Goal: Navigation & Orientation: Find specific page/section

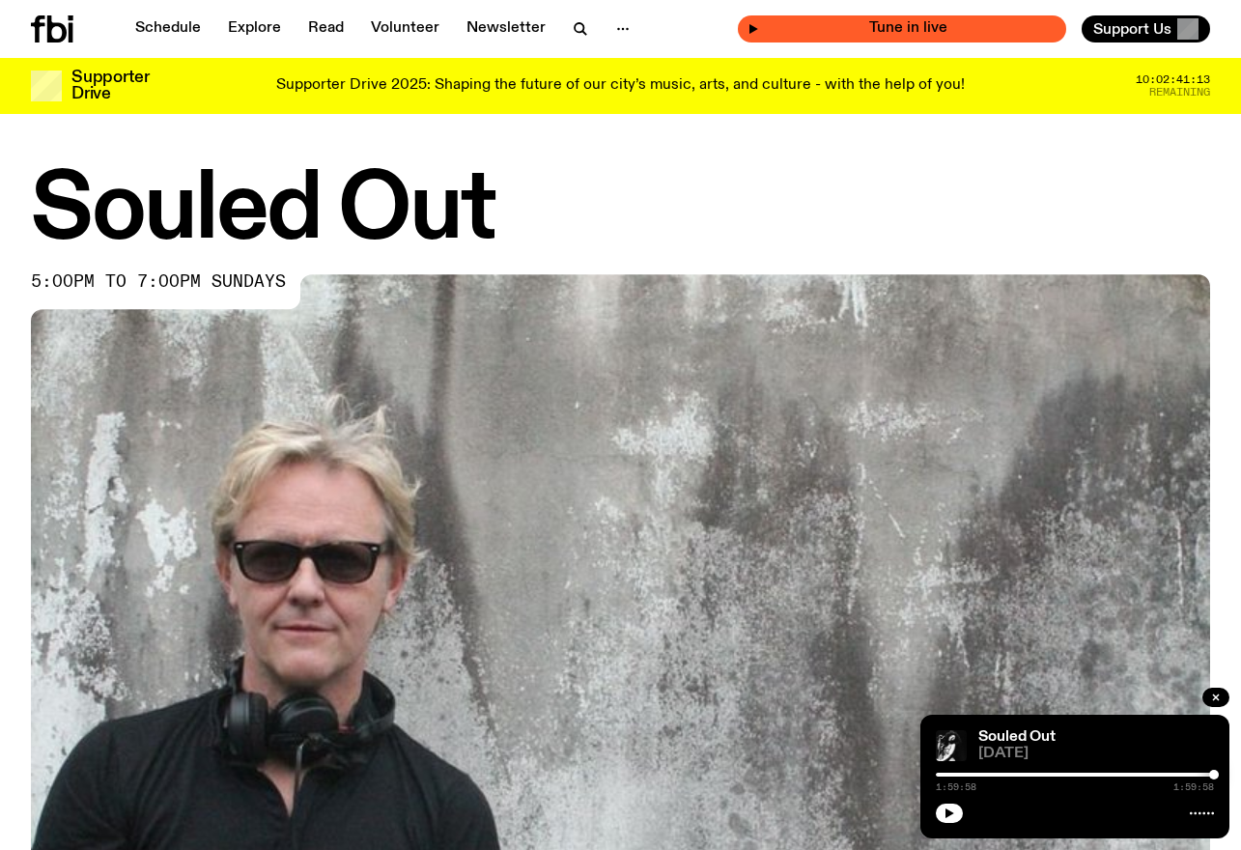
scroll to position [150, 0]
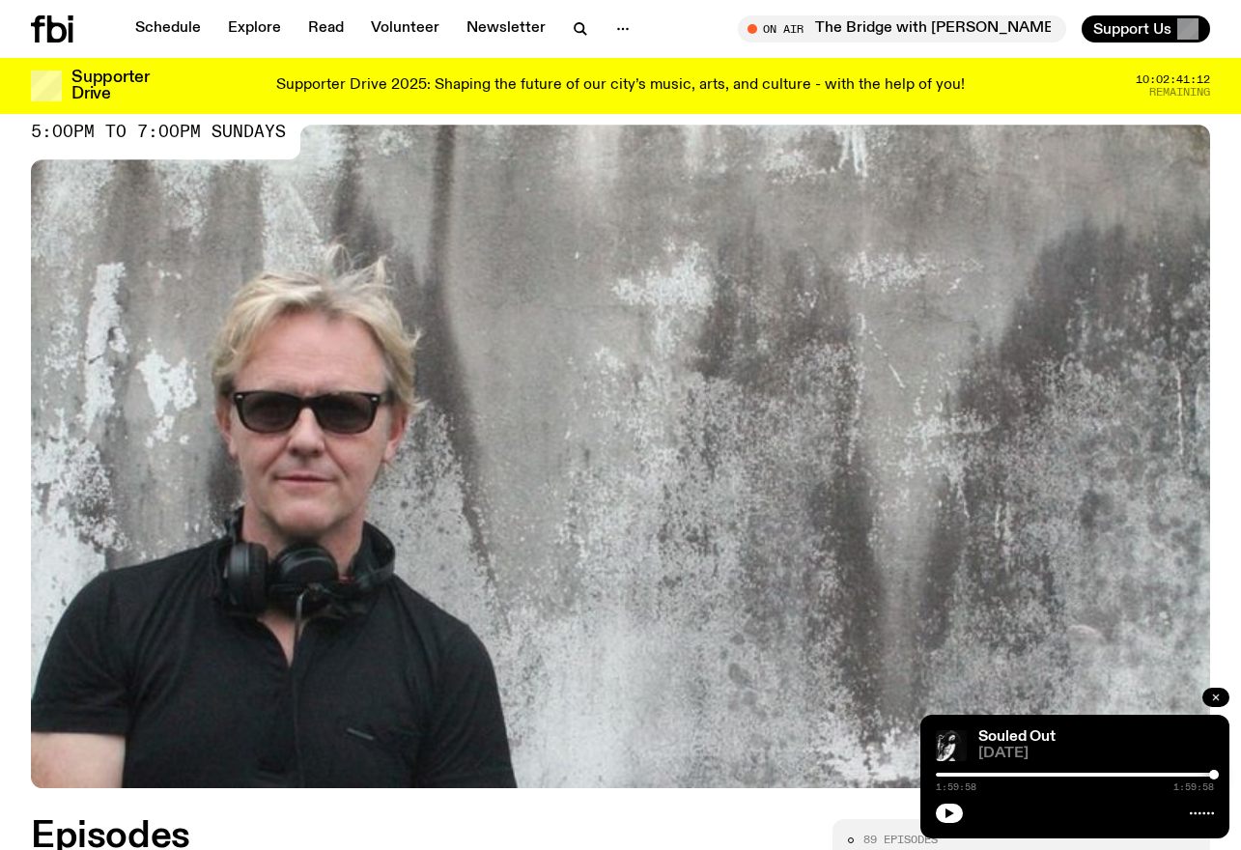
click at [1215, 694] on icon "button" at bounding box center [1216, 697] width 12 height 12
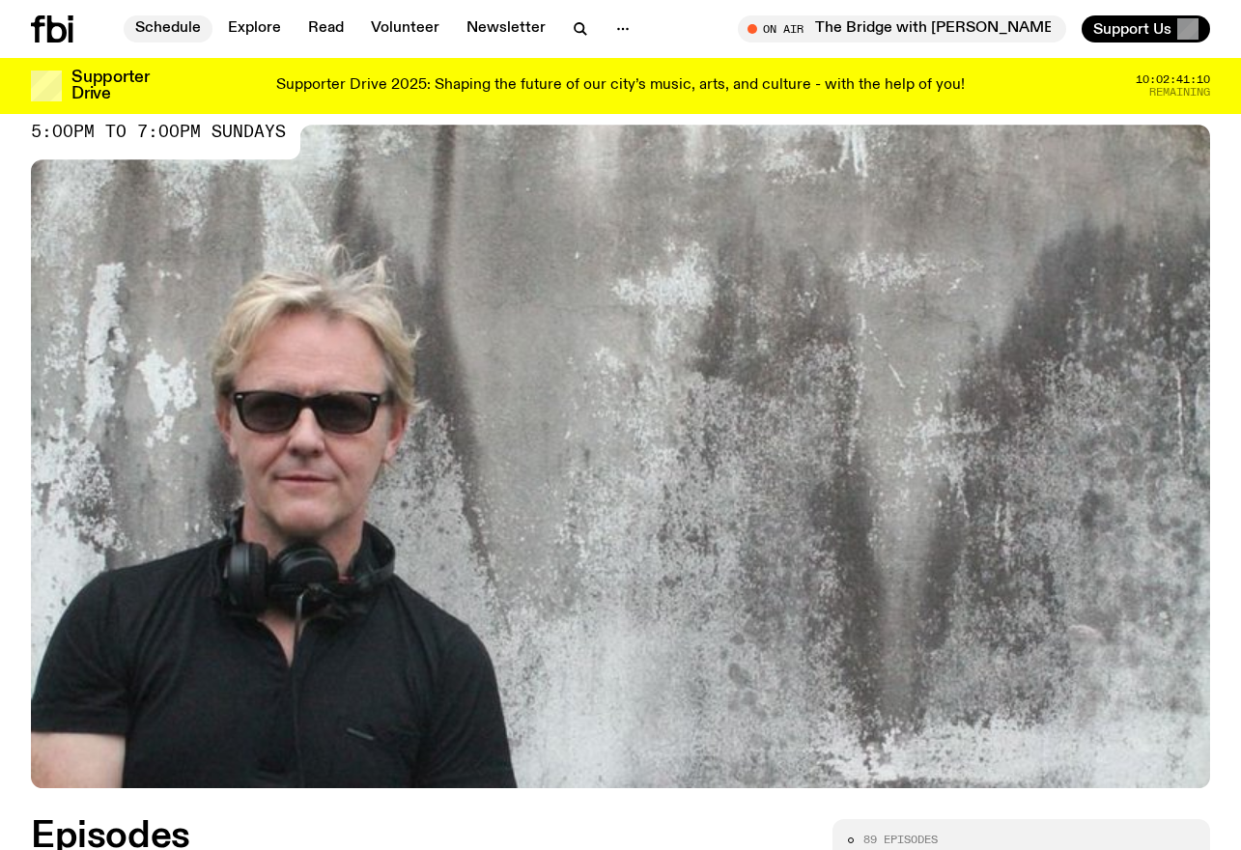
click at [160, 32] on link "Schedule" at bounding box center [168, 28] width 89 height 27
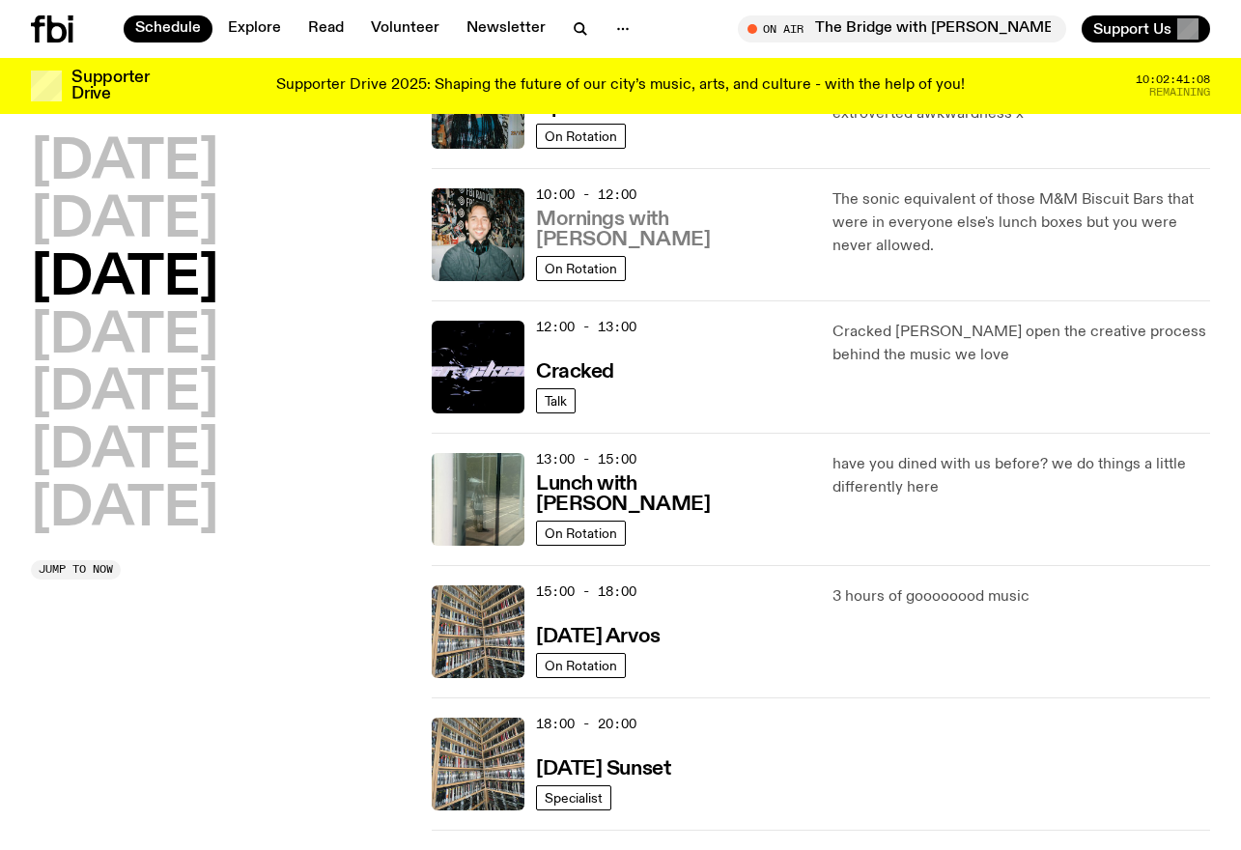
scroll to position [287, 0]
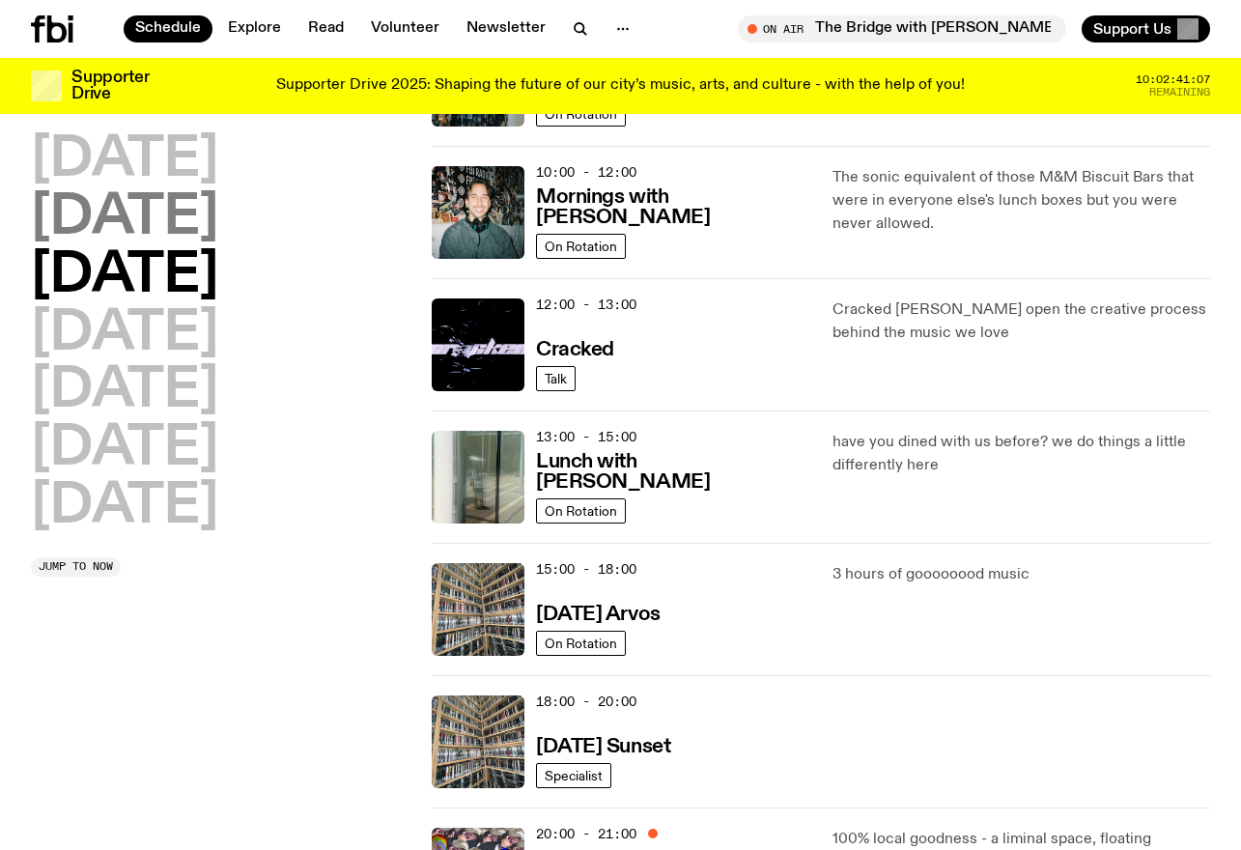
click at [202, 213] on h2 "[DATE]" at bounding box center [124, 218] width 187 height 54
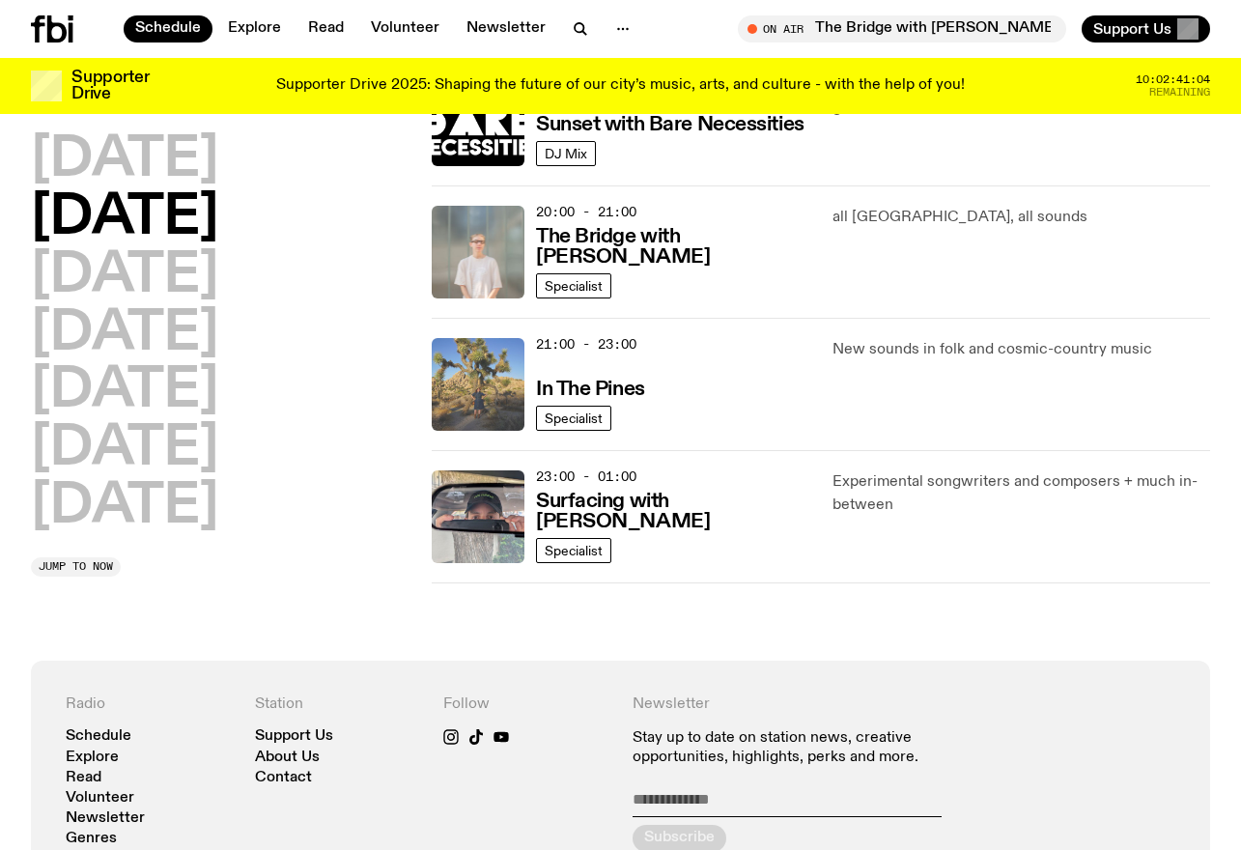
scroll to position [902, 0]
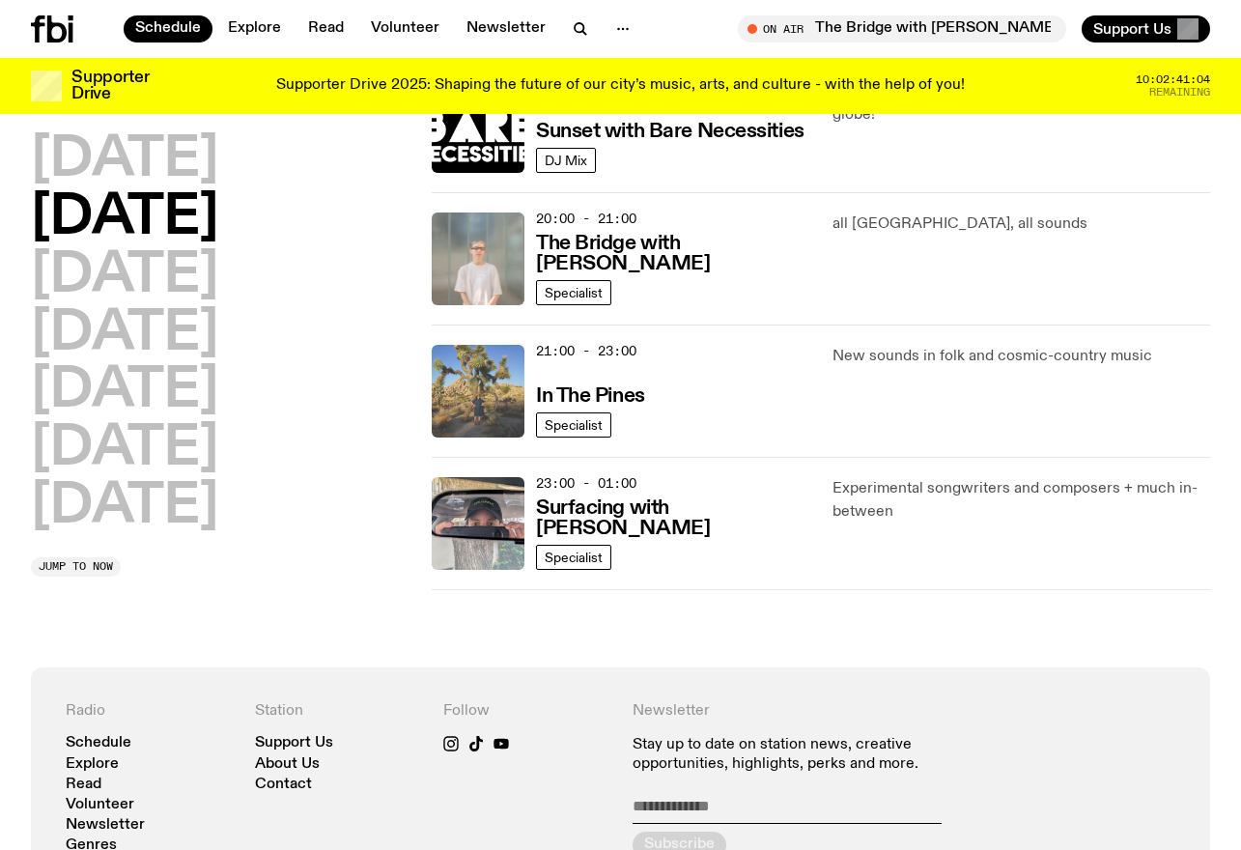
click at [511, 352] on img at bounding box center [478, 391] width 93 height 93
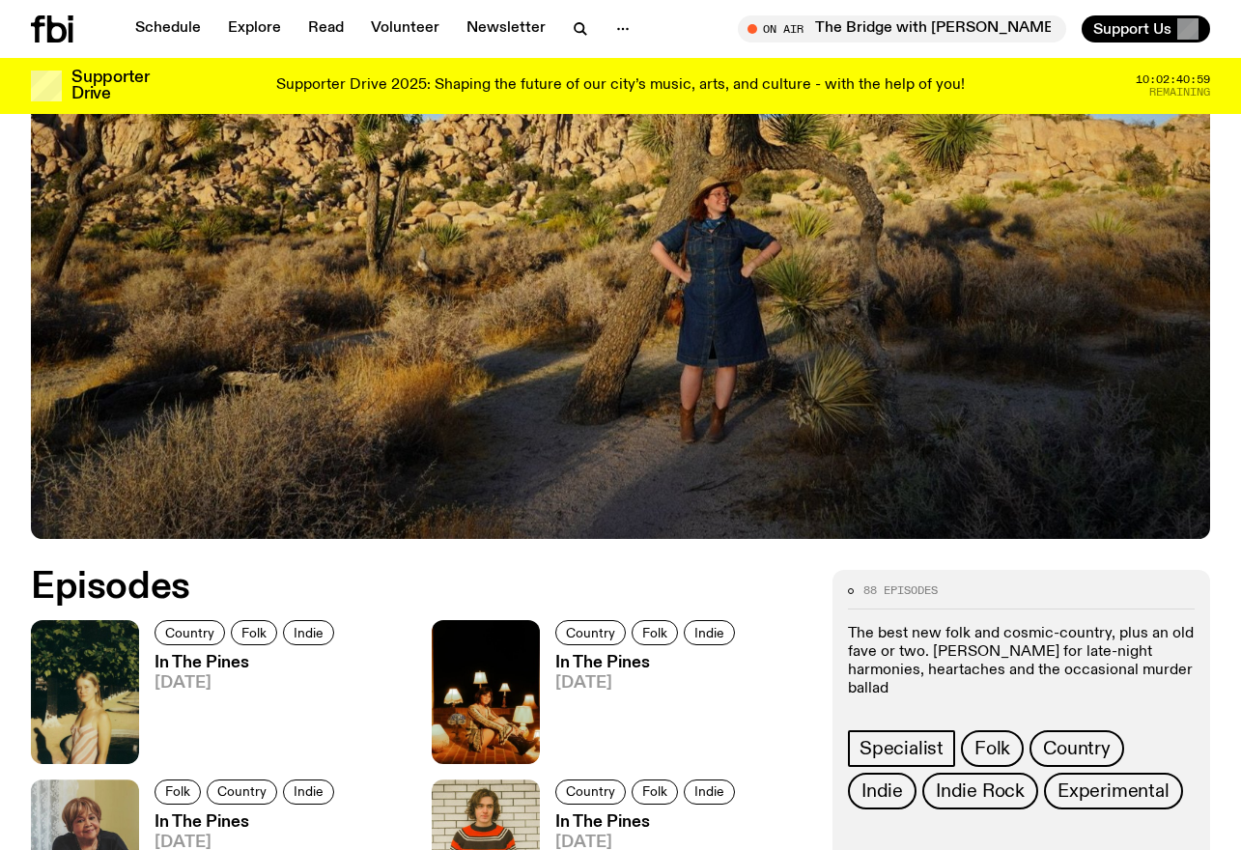
scroll to position [388, 0]
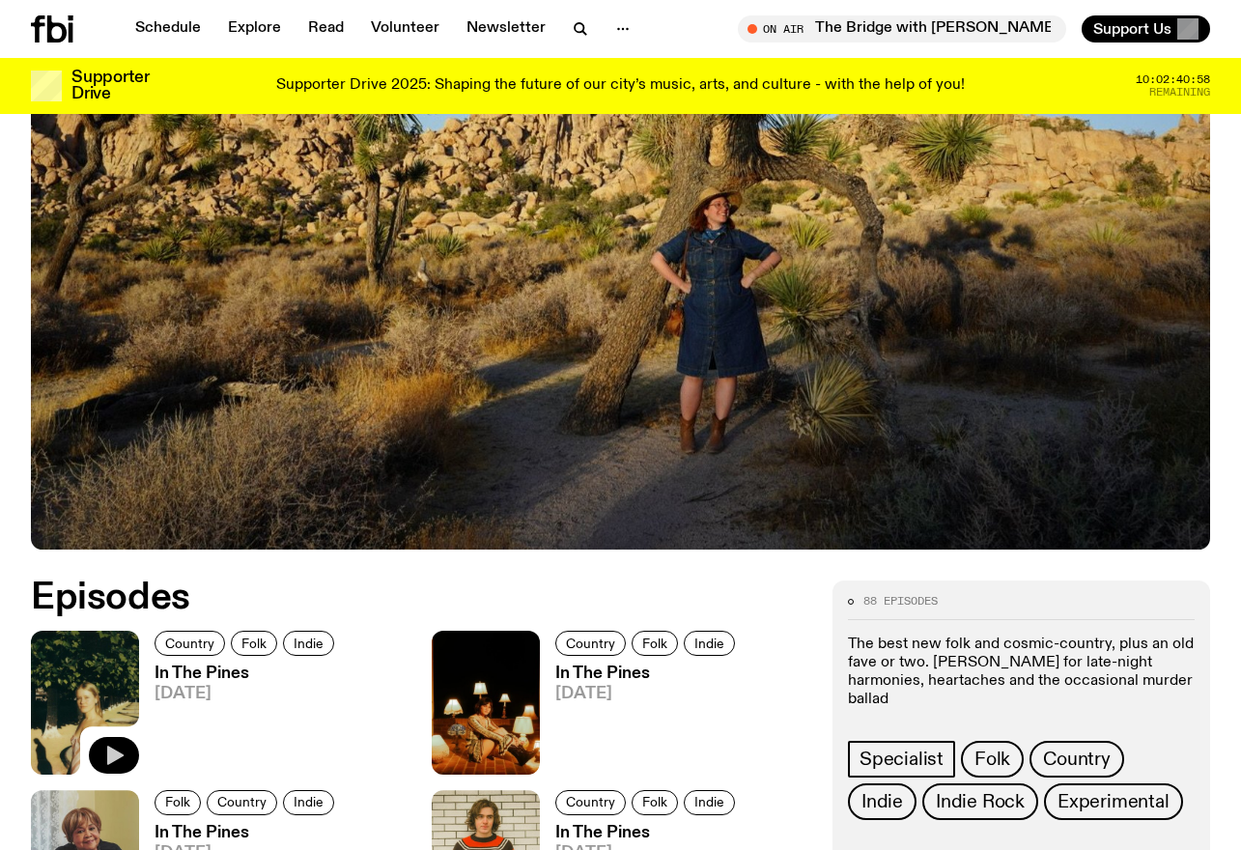
click at [119, 749] on icon "button" at bounding box center [113, 754] width 23 height 23
